Goal: Transaction & Acquisition: Purchase product/service

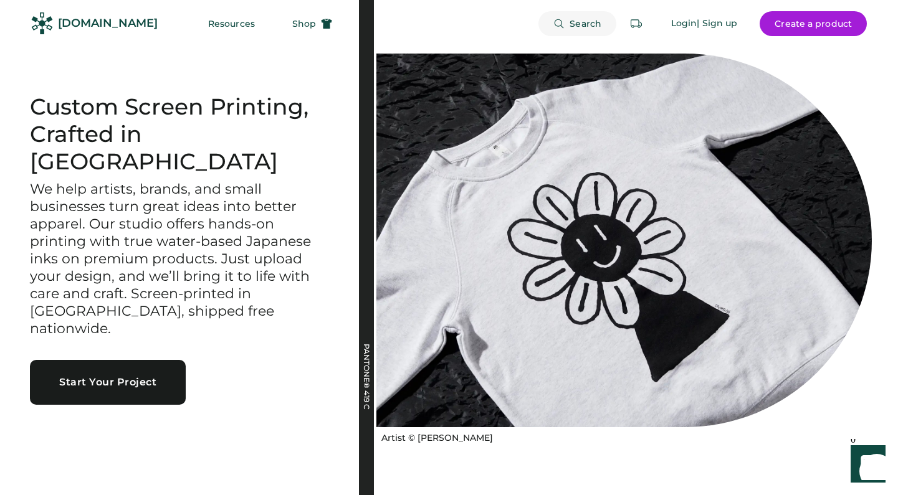
click at [582, 19] on span "Search" at bounding box center [585, 23] width 32 height 9
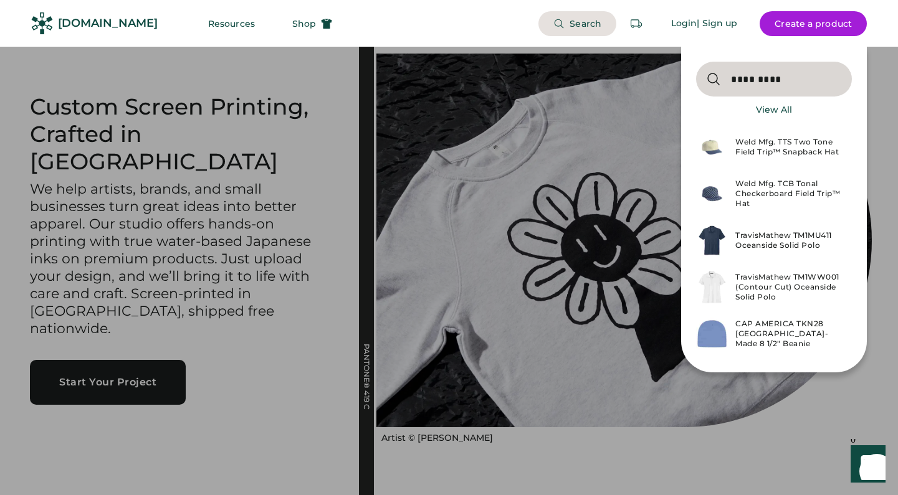
type input "*********"
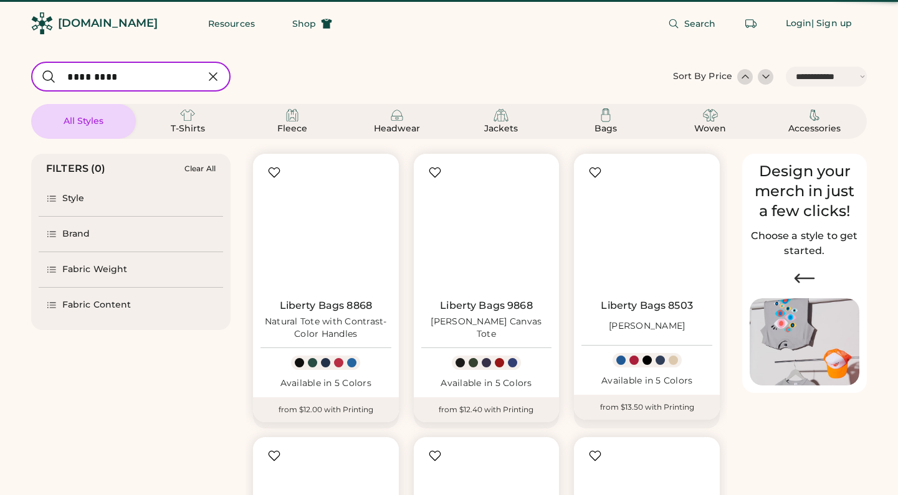
select select "*****"
select select "*"
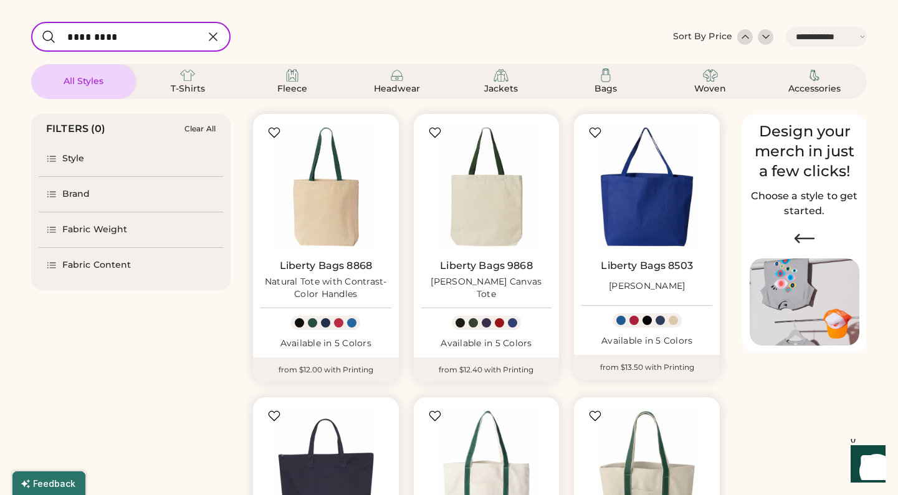
select select "*****"
select select "*"
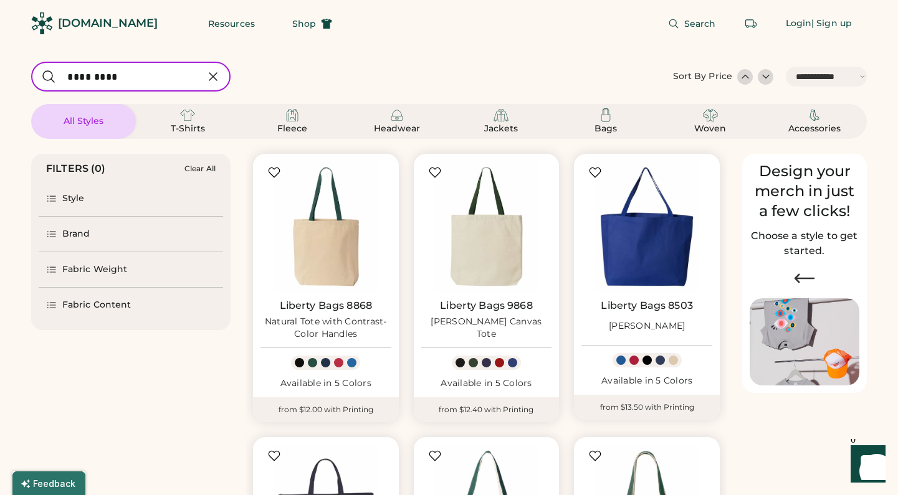
click at [766, 79] on div at bounding box center [765, 76] width 12 height 12
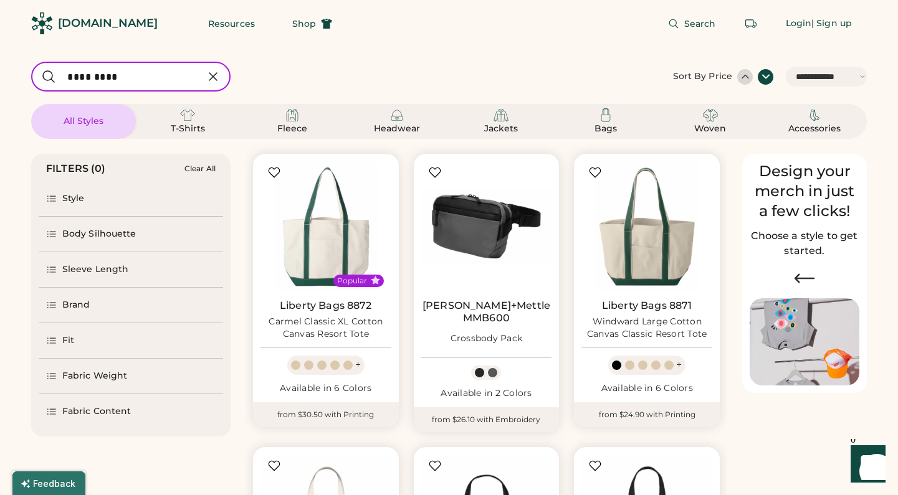
click at [762, 78] on div at bounding box center [765, 76] width 12 height 12
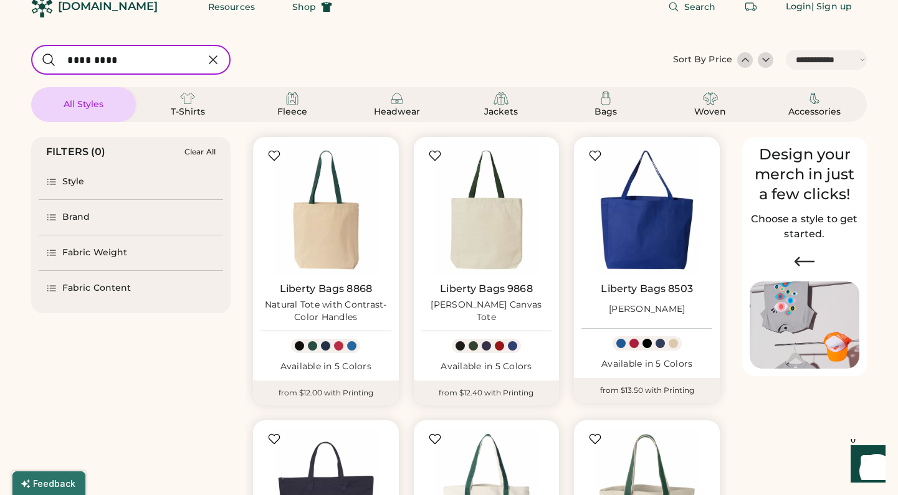
scroll to position [19, 0]
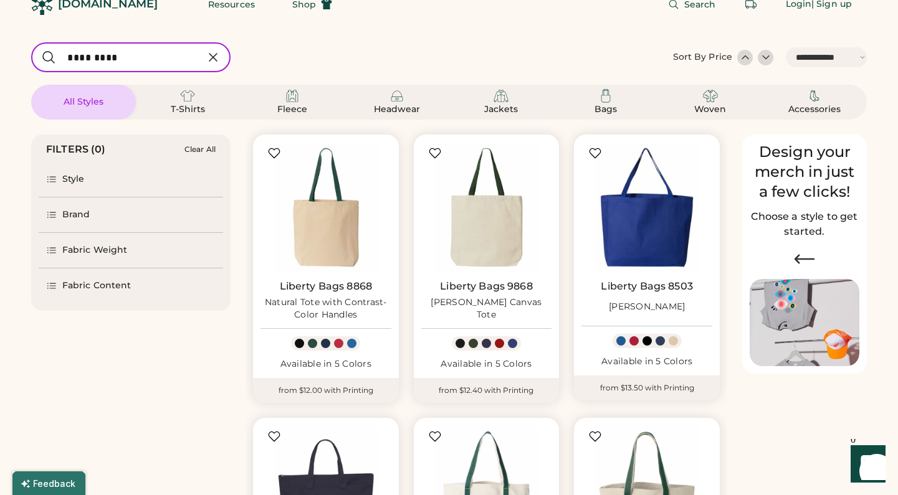
click at [718, 55] on div "Sort By Price" at bounding box center [702, 57] width 59 height 12
click at [736, 57] on div "Sort By Price" at bounding box center [723, 58] width 100 height 16
click at [743, 57] on div at bounding box center [745, 57] width 12 height 12
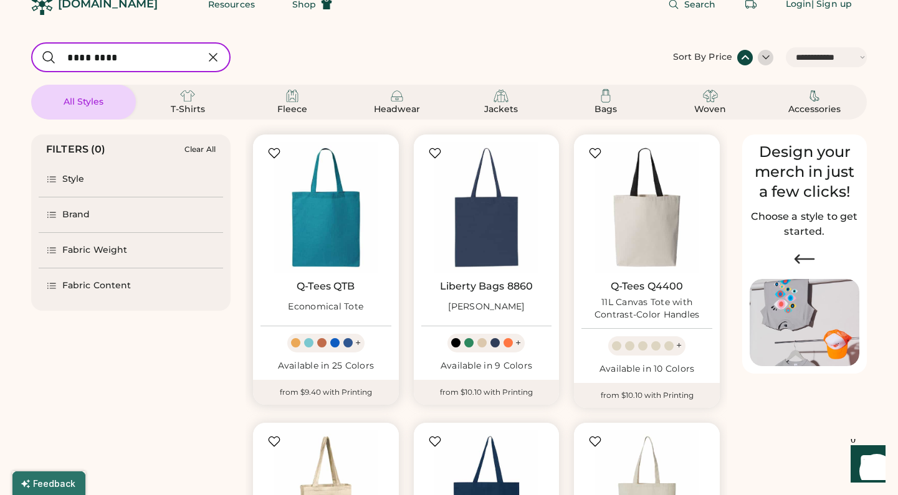
click at [328, 213] on img at bounding box center [325, 207] width 131 height 131
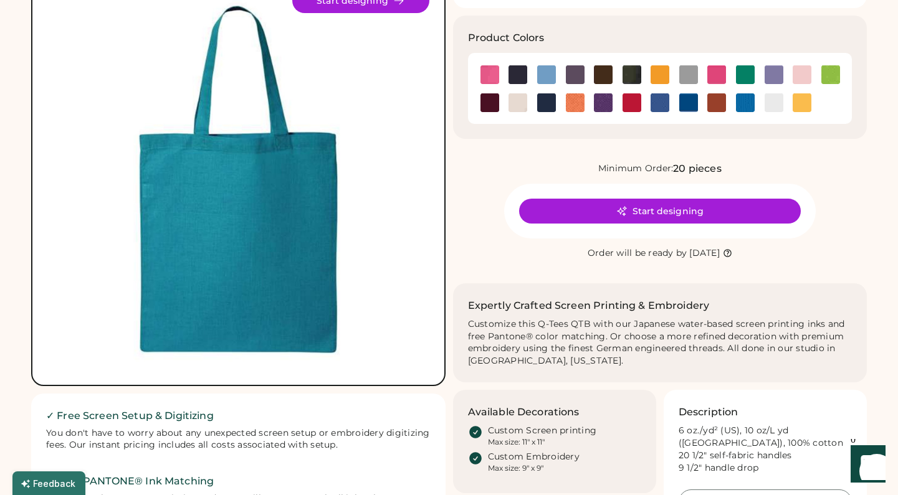
scroll to position [112, 0]
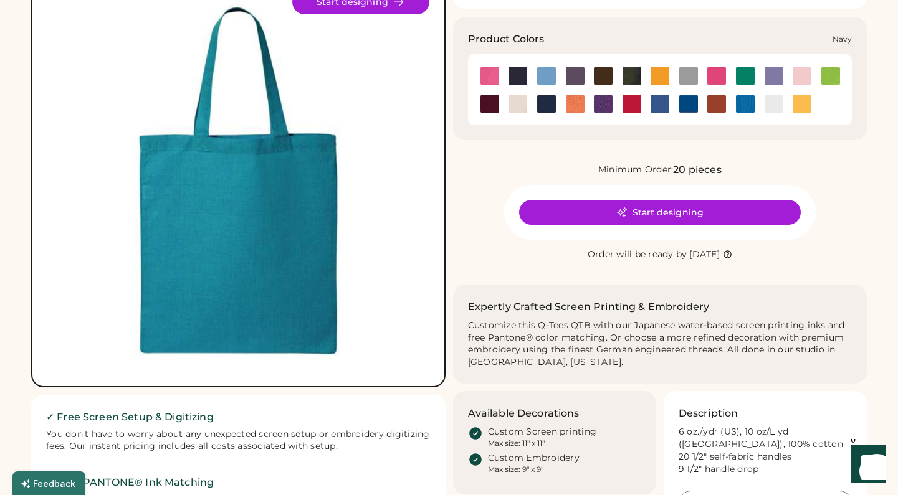
click at [544, 100] on img at bounding box center [546, 104] width 19 height 19
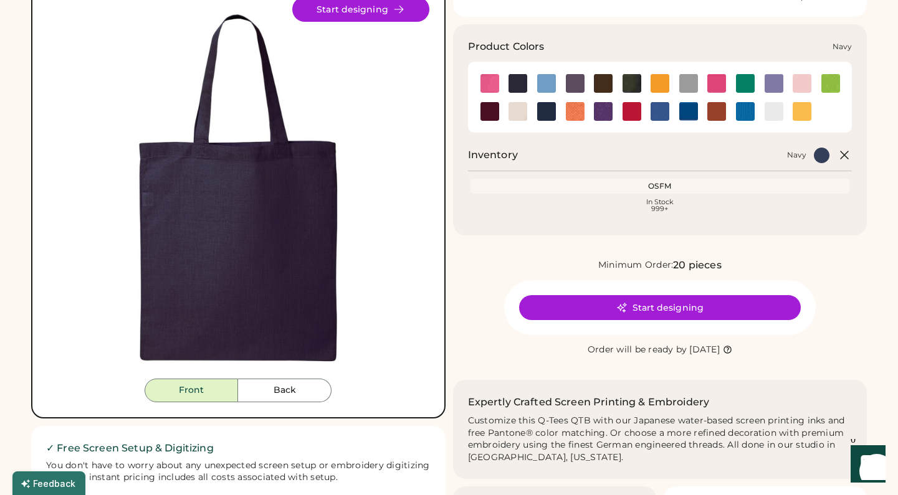
scroll to position [99, 0]
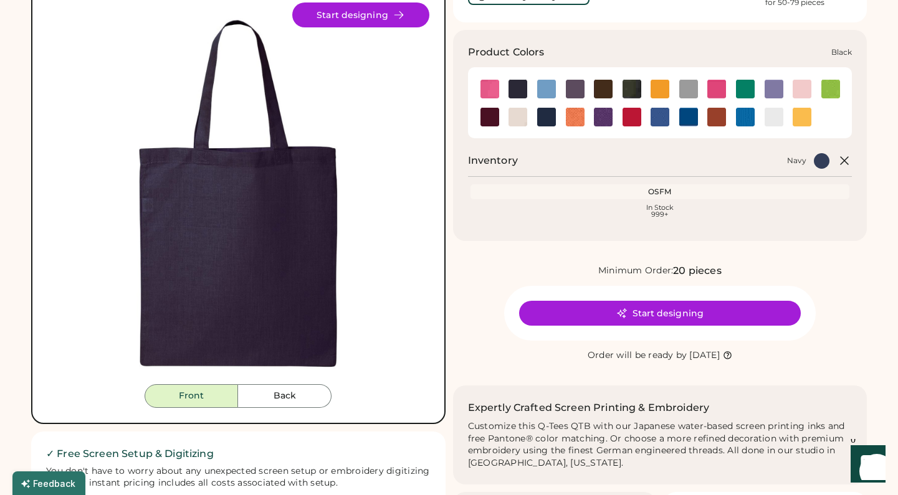
click at [521, 88] on img at bounding box center [517, 89] width 19 height 19
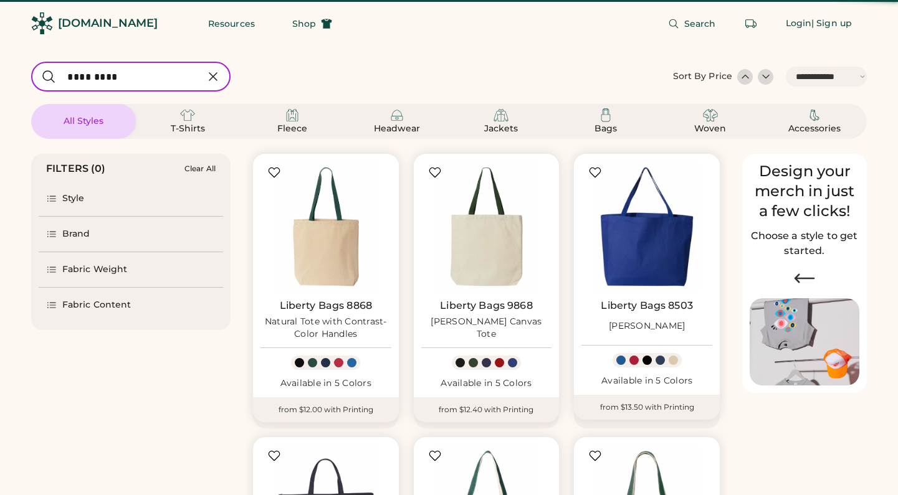
select select "*****"
select select "*"
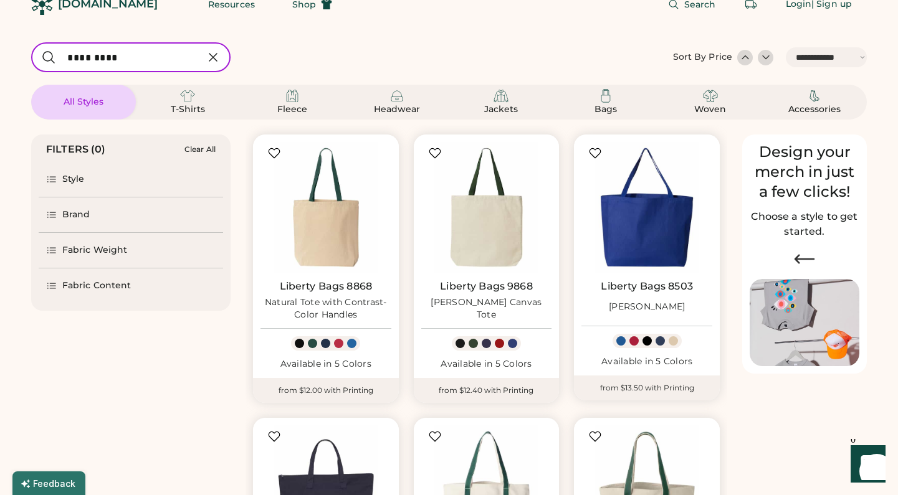
click at [747, 59] on div at bounding box center [745, 57] width 12 height 12
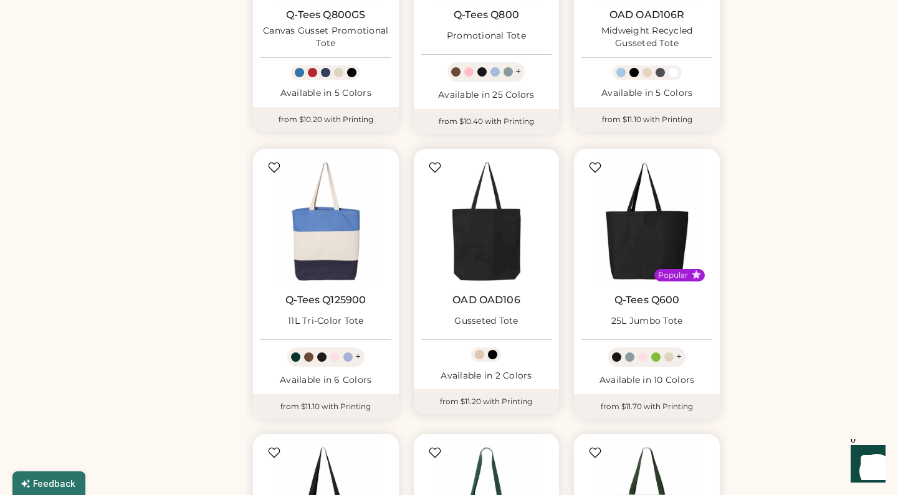
scroll to position [587, 0]
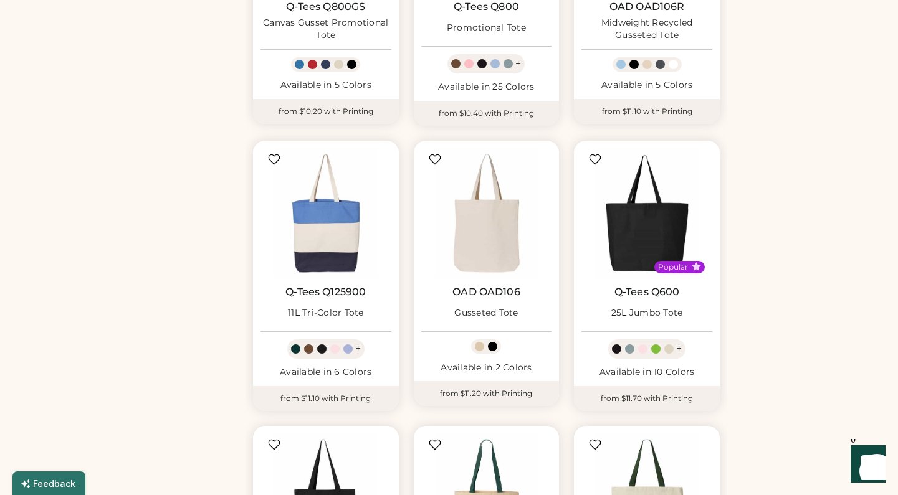
select select "*****"
select select "*"
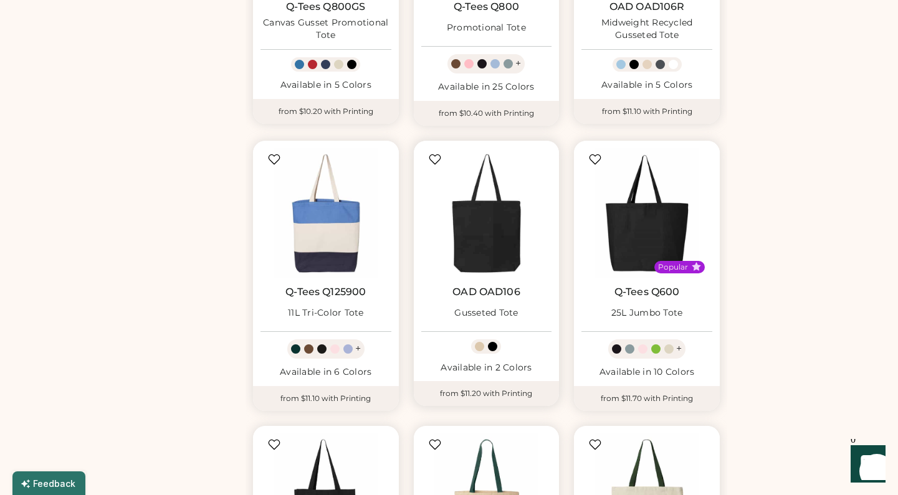
click at [510, 253] on img at bounding box center [486, 213] width 131 height 131
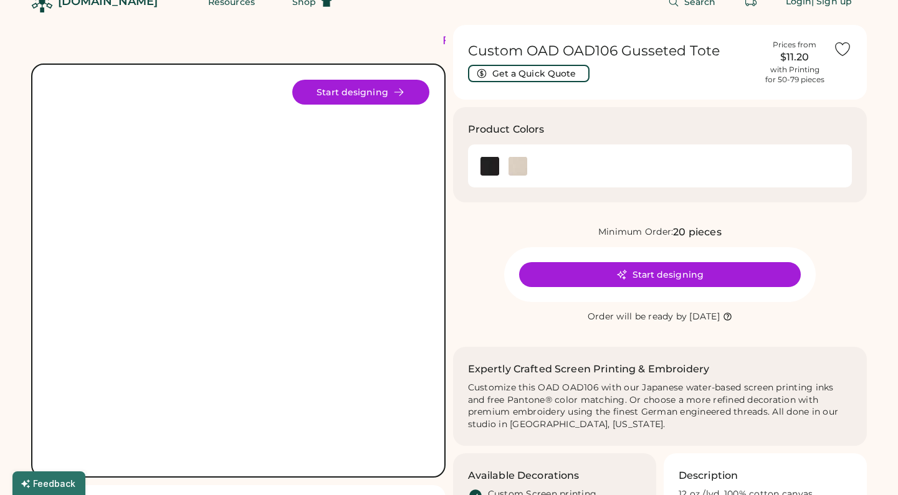
scroll to position [24, 0]
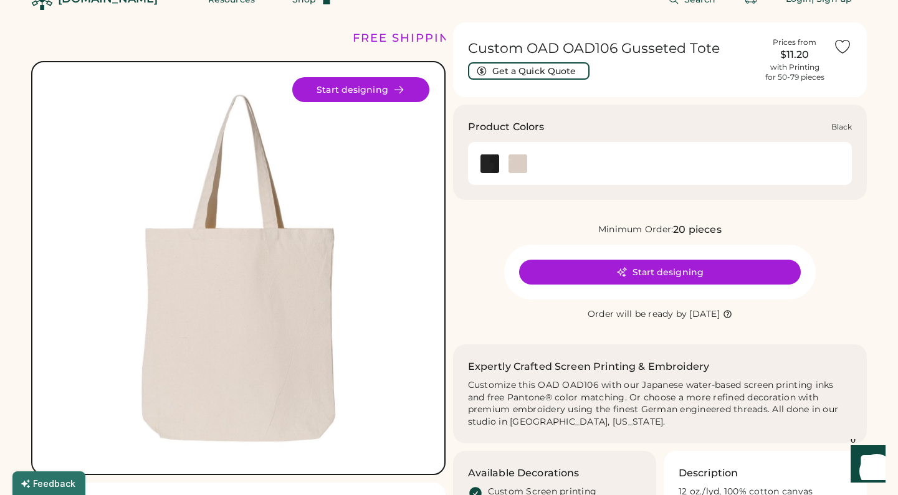
click at [492, 163] on img at bounding box center [489, 163] width 19 height 19
